Goal: Task Accomplishment & Management: Use online tool/utility

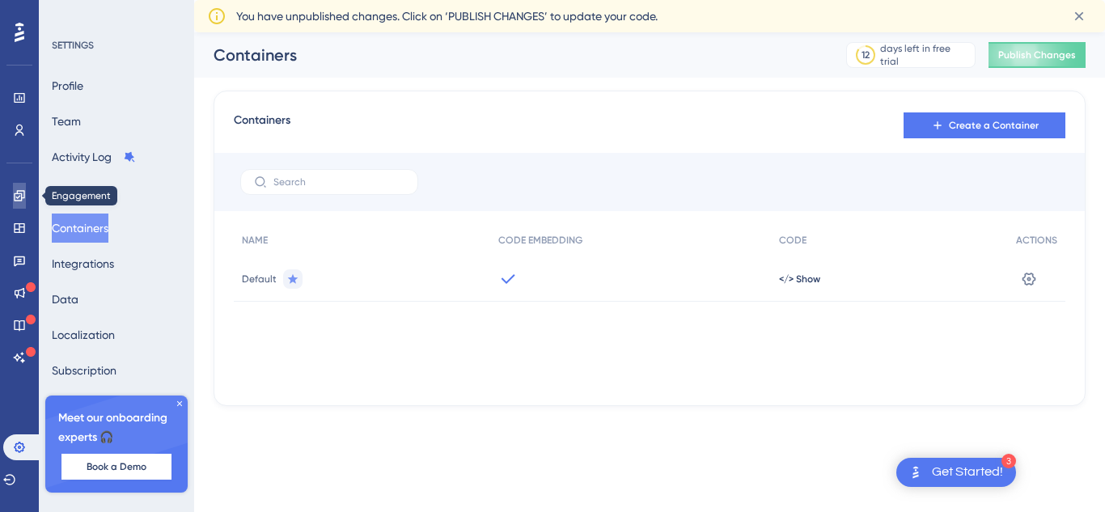
click at [14, 198] on icon at bounding box center [19, 195] width 13 height 13
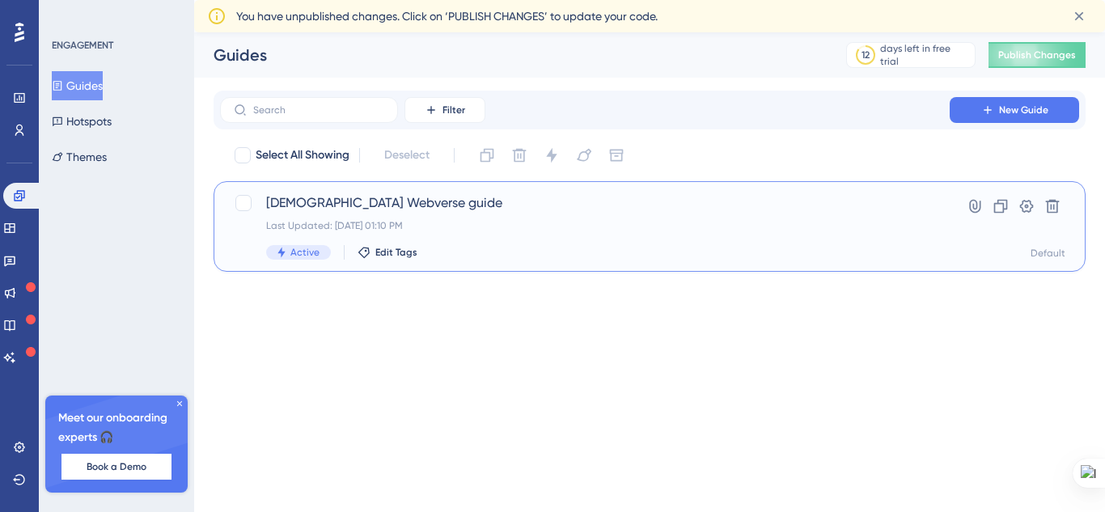
click at [350, 211] on span "[DEMOGRAPHIC_DATA] Webverse guide" at bounding box center [585, 202] width 638 height 19
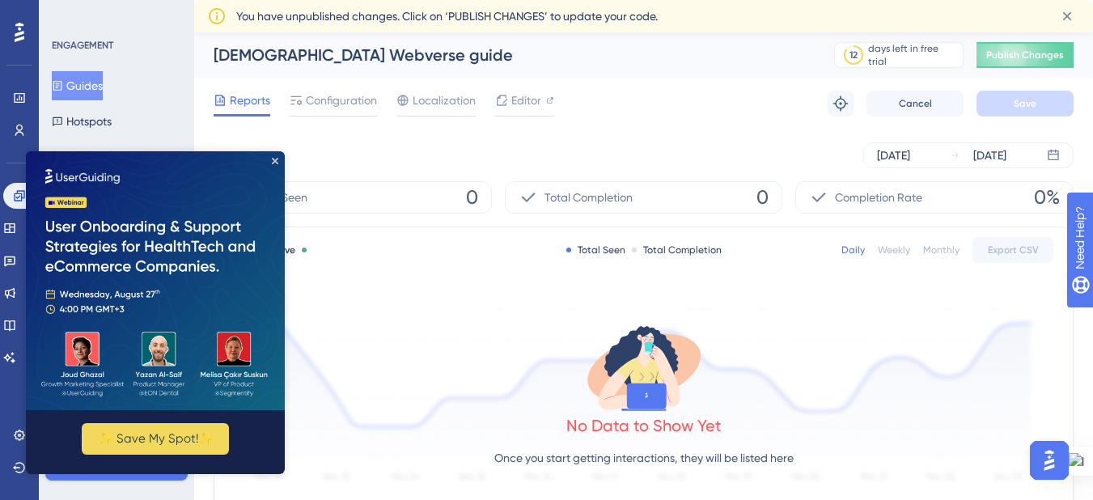
click at [278, 159] on img at bounding box center [155, 280] width 259 height 259
click at [274, 162] on icon "Close Preview" at bounding box center [275, 161] width 6 height 6
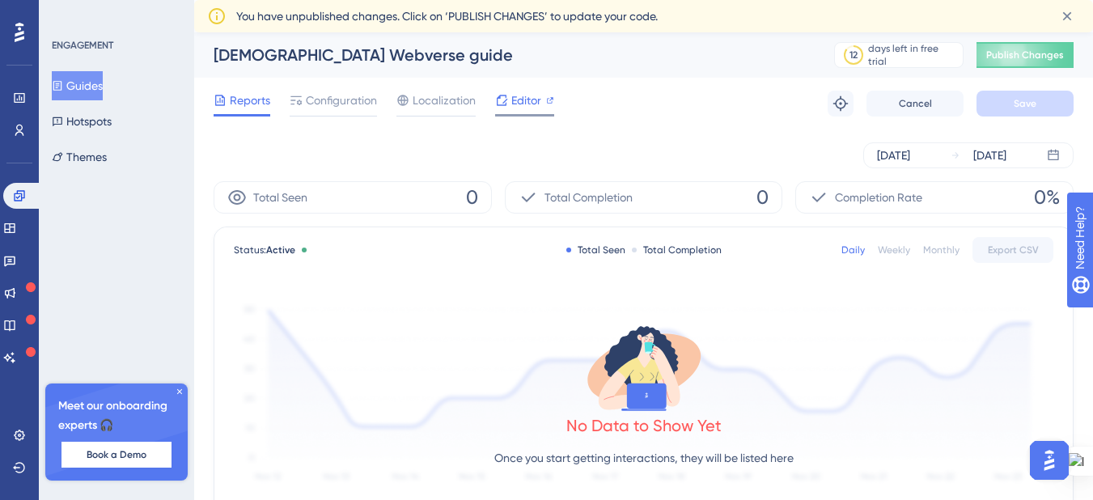
click at [522, 112] on div "Editor" at bounding box center [524, 104] width 59 height 26
